Goal: Task Accomplishment & Management: Use online tool/utility

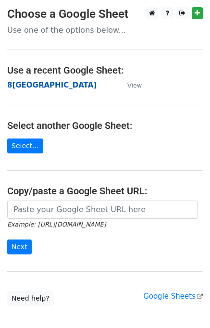
click at [21, 86] on strong "8[GEOGRAPHIC_DATA]" at bounding box center [52, 85] width 90 height 9
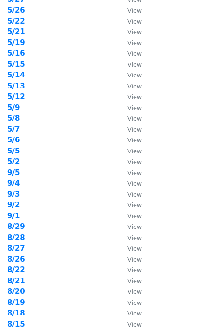
scroll to position [64, 0]
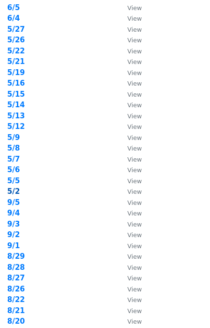
click at [16, 194] on strong "5/2" at bounding box center [13, 191] width 13 height 9
click at [13, 191] on strong "5/2" at bounding box center [13, 191] width 13 height 9
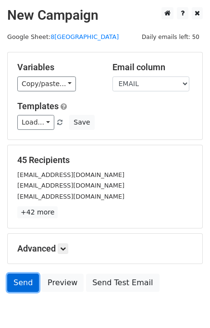
click at [23, 280] on link "Send" at bounding box center [23, 283] width 32 height 18
